Goal: Check status: Check status

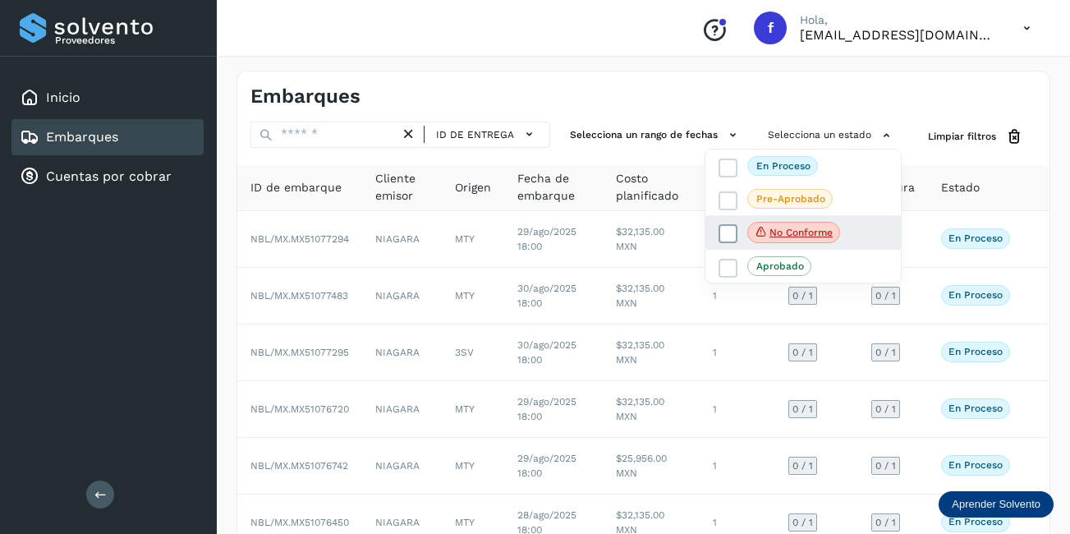
click at [814, 230] on p "No conforme" at bounding box center [800, 232] width 63 height 11
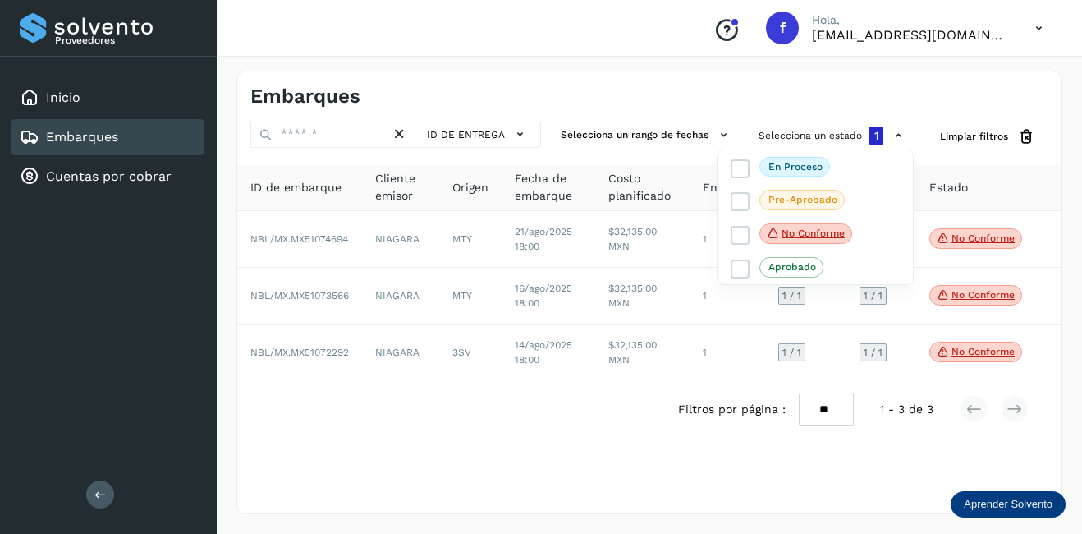
click at [145, 136] on div "Embarques" at bounding box center [107, 137] width 192 height 36
click at [826, 236] on p "No conforme" at bounding box center [813, 232] width 63 height 11
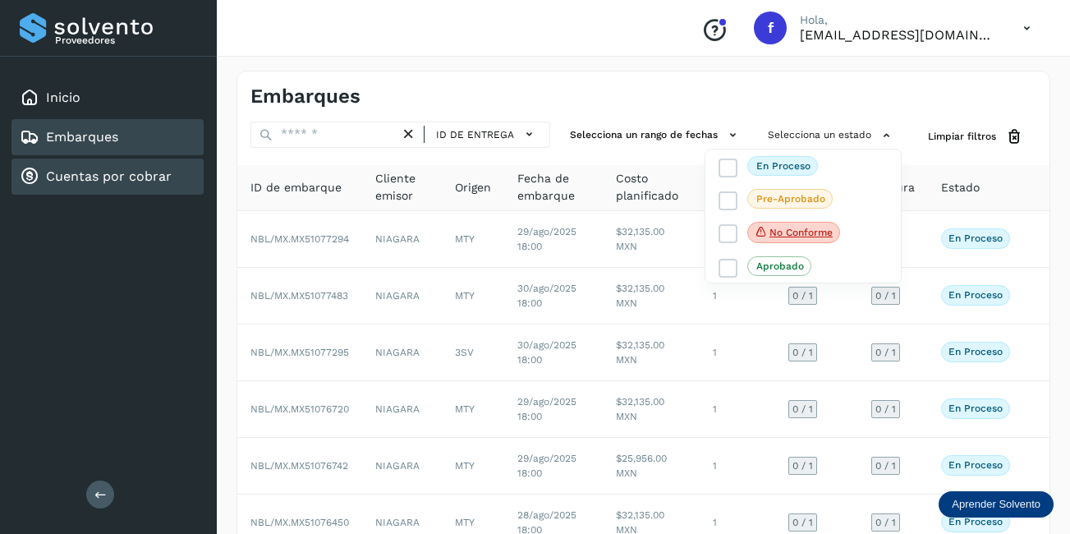
click at [146, 173] on link "Cuentas por cobrar" at bounding box center [109, 176] width 126 height 16
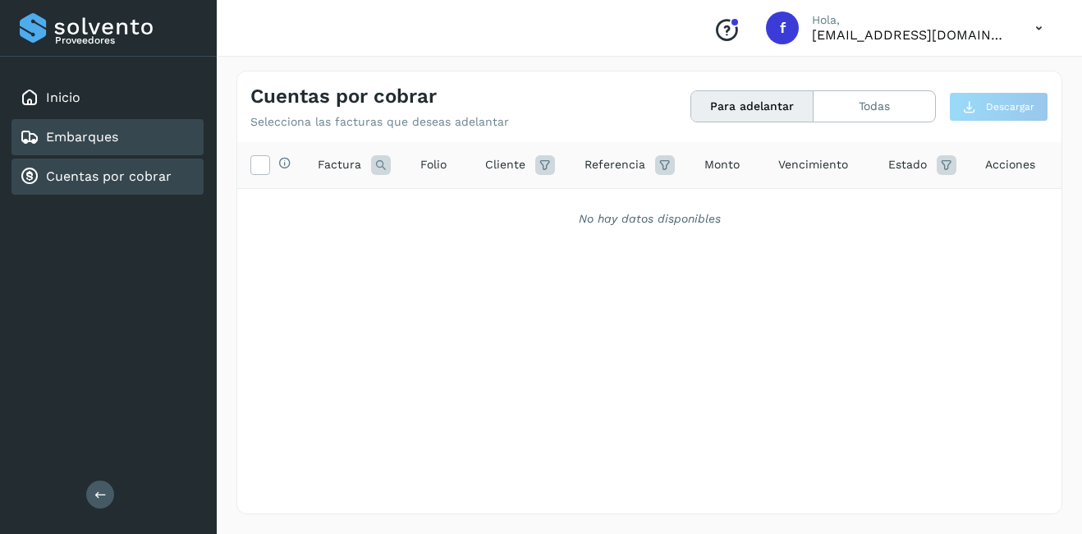
click at [127, 138] on div "Embarques" at bounding box center [107, 137] width 192 height 36
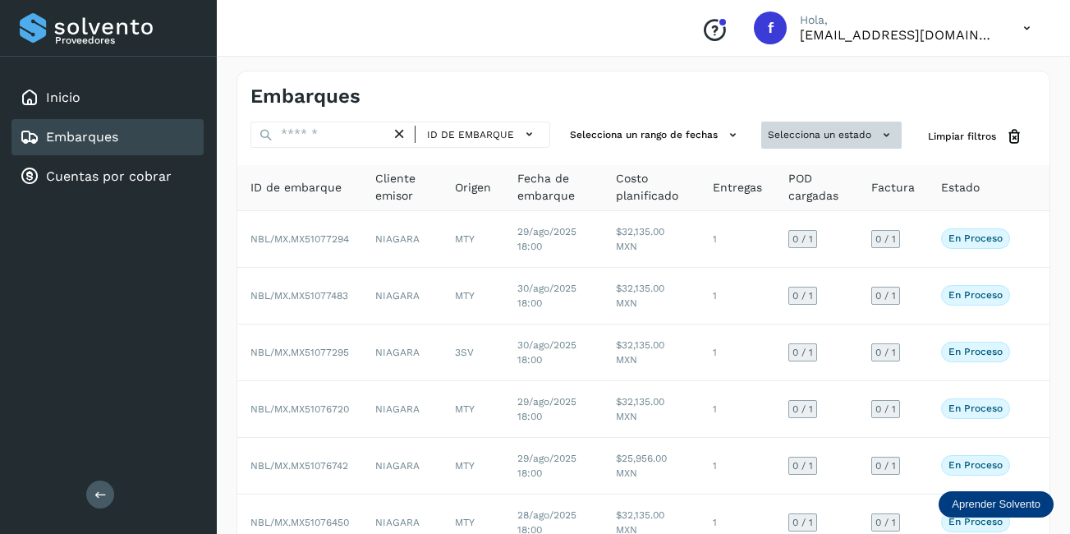
click at [850, 126] on button "Selecciona un estado" at bounding box center [831, 135] width 140 height 27
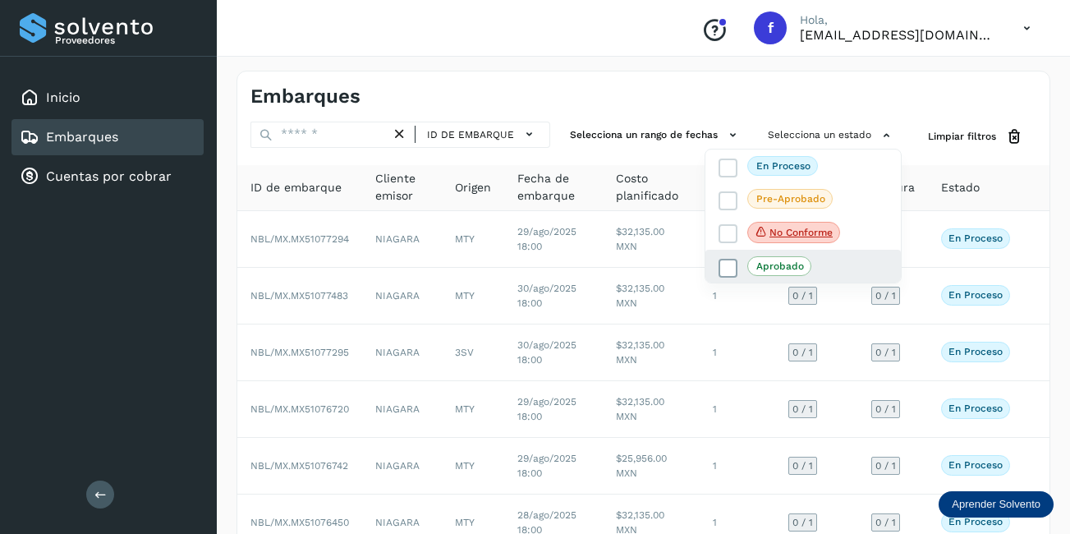
click at [808, 268] on span "Aprobado" at bounding box center [779, 266] width 64 height 20
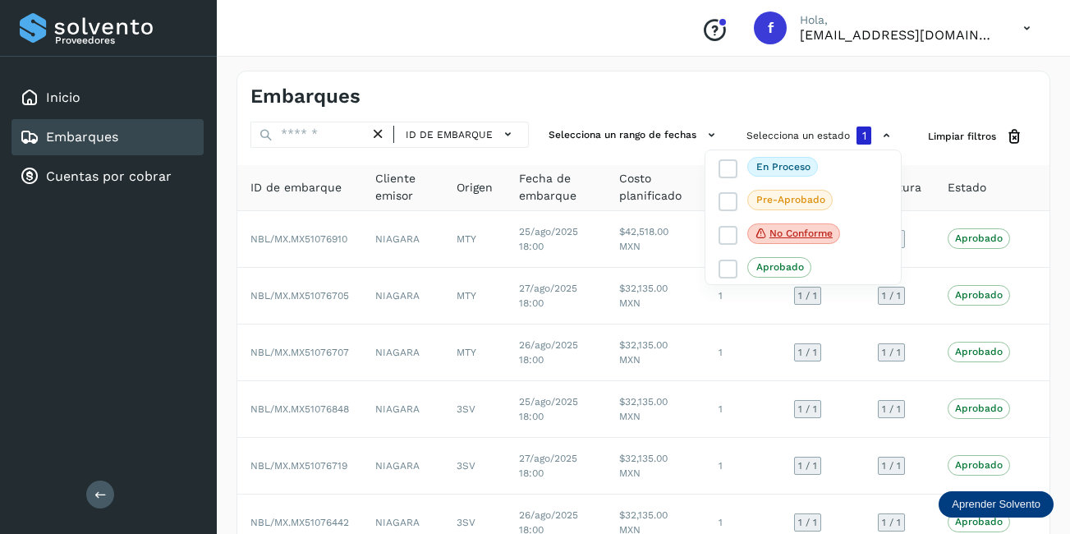
click at [544, 345] on div at bounding box center [535, 267] width 1070 height 534
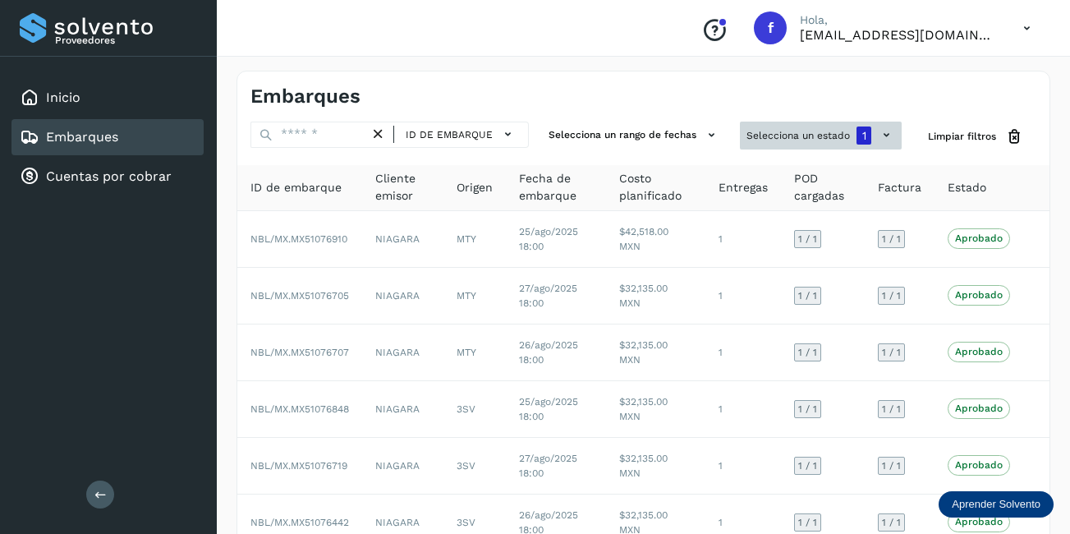
drag, startPoint x: 848, startPoint y: 129, endPoint x: 839, endPoint y: 131, distance: 9.4
click at [841, 131] on button "Selecciona un estado 1" at bounding box center [821, 136] width 162 height 28
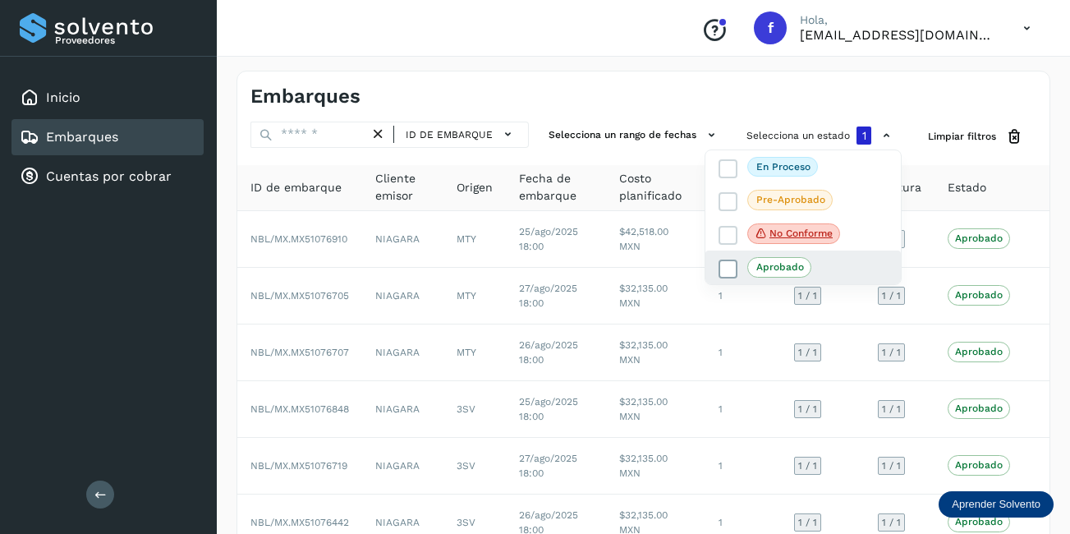
click at [773, 264] on p "Aprobado" at bounding box center [780, 266] width 48 height 11
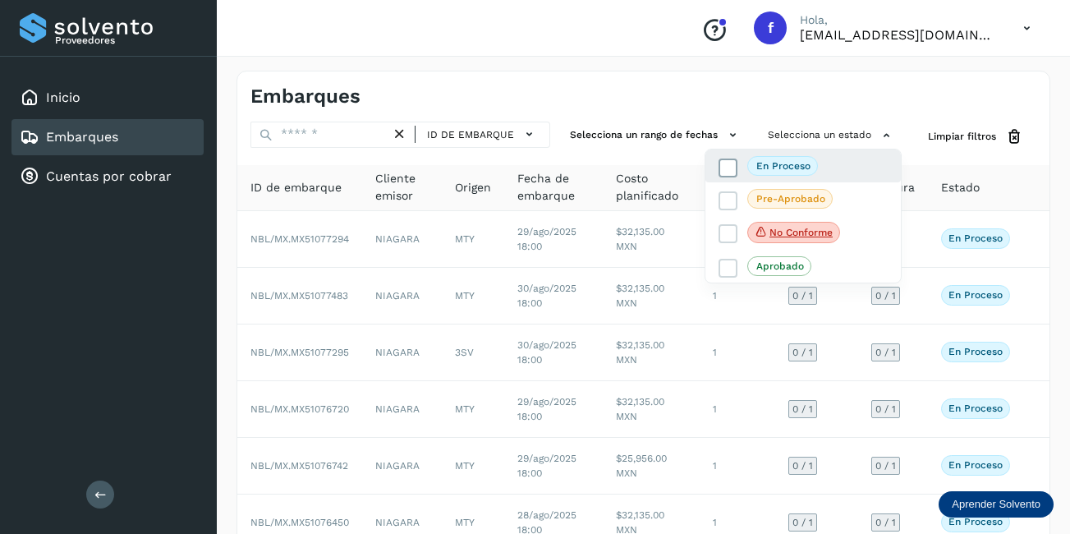
click at [738, 161] on label "En proceso" at bounding box center [767, 166] width 99 height 20
click at [731, 175] on icon at bounding box center [728, 168] width 16 height 16
click at [741, 209] on label "Pre-Aprobado" at bounding box center [775, 199] width 114 height 20
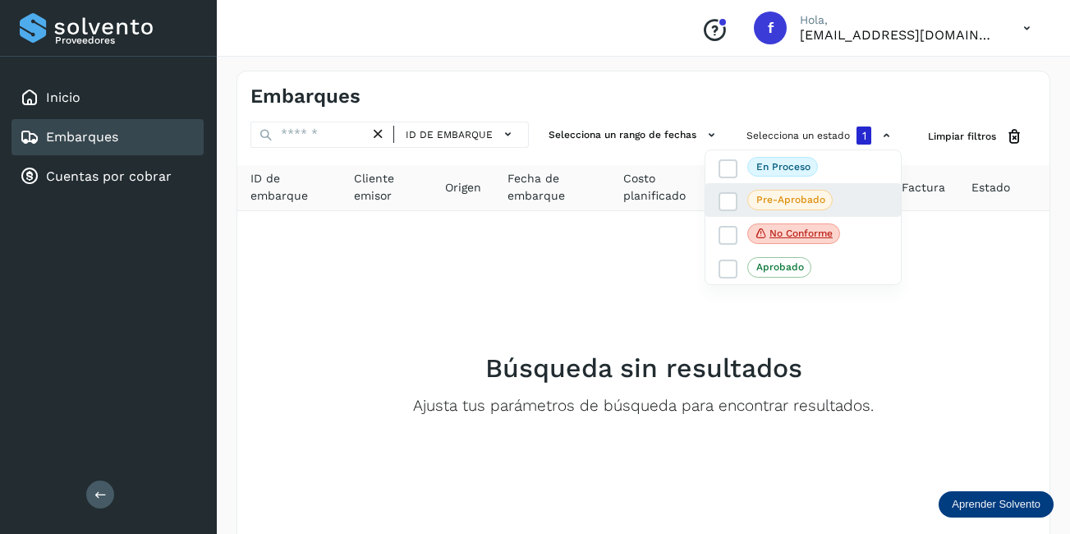
click at [738, 186] on div "Pre-Aprobado" at bounding box center [802, 199] width 195 height 33
click at [726, 212] on div "Pre-Aprobado" at bounding box center [802, 199] width 195 height 33
click at [727, 197] on icon at bounding box center [728, 202] width 16 height 16
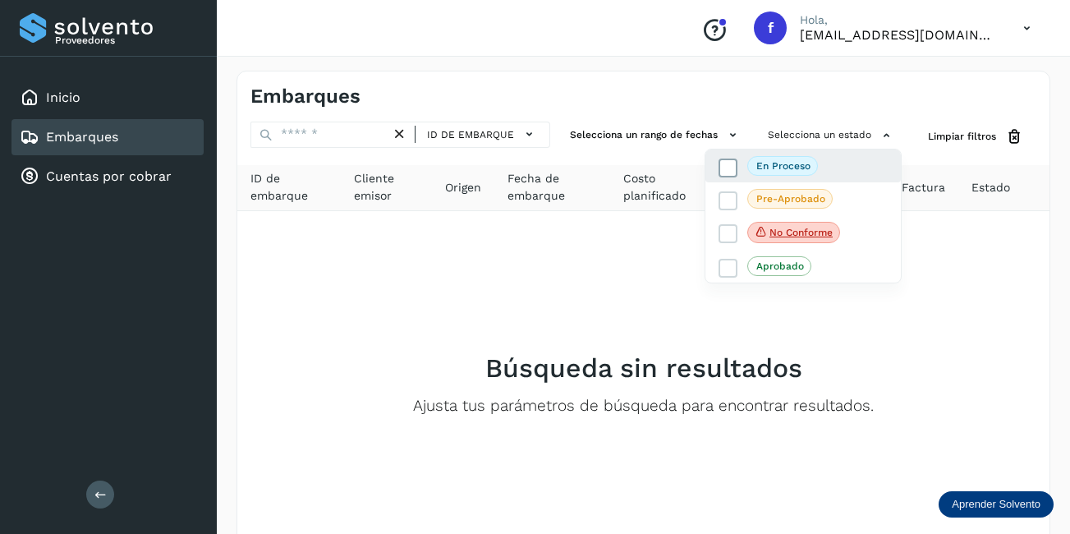
click at [730, 169] on icon at bounding box center [728, 167] width 16 height 16
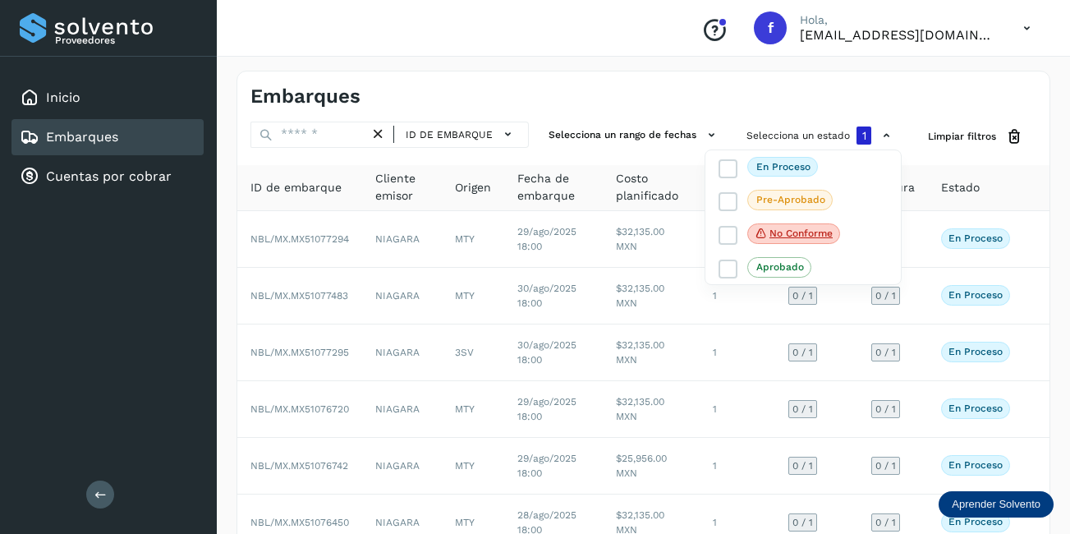
click at [547, 144] on div at bounding box center [535, 267] width 1070 height 534
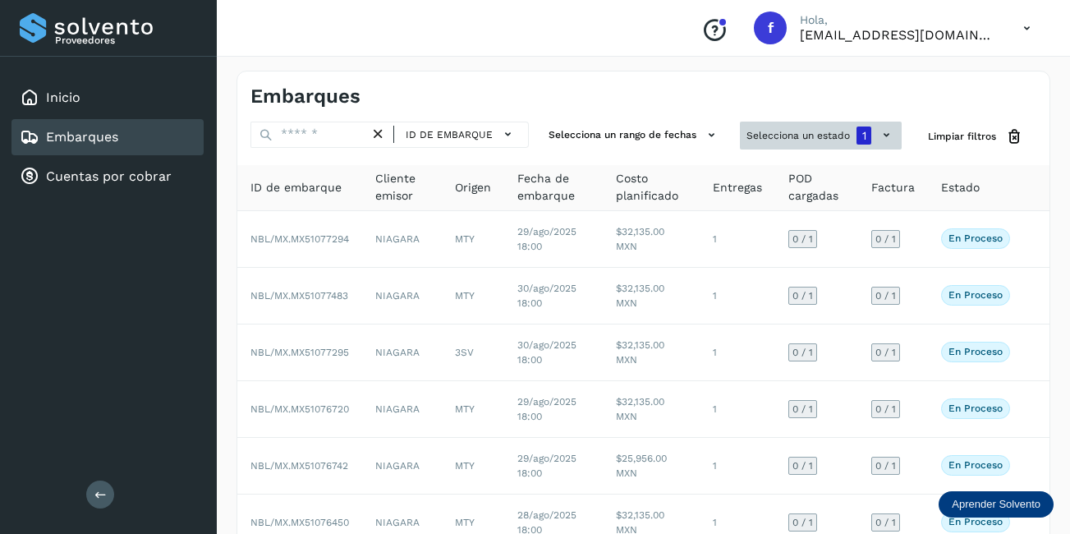
click at [824, 147] on button "Selecciona un estado 1" at bounding box center [821, 136] width 162 height 28
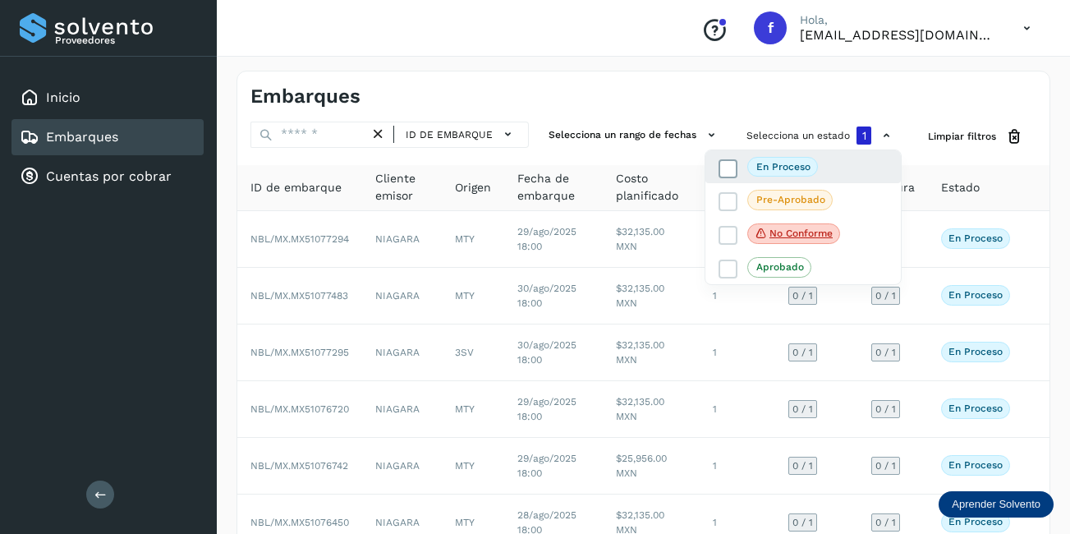
click at [728, 168] on icon at bounding box center [728, 168] width 16 height 16
